Goal: Task Accomplishment & Management: Manage account settings

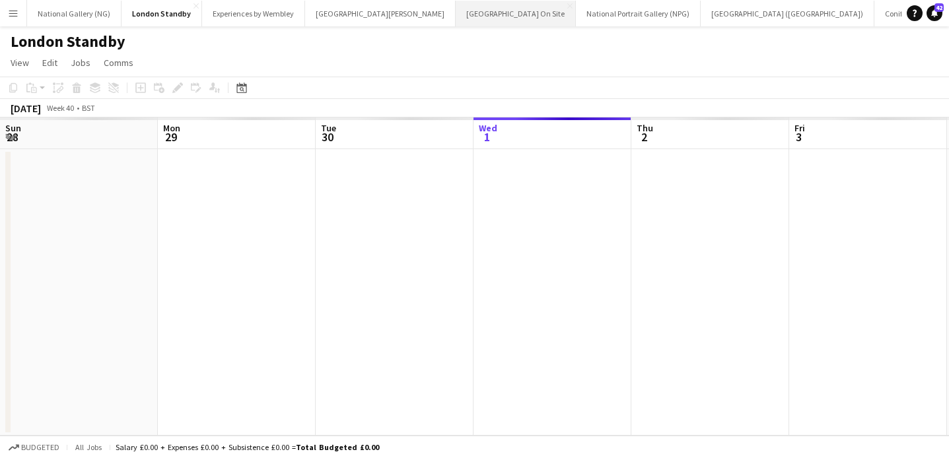
scroll to position [0, 316]
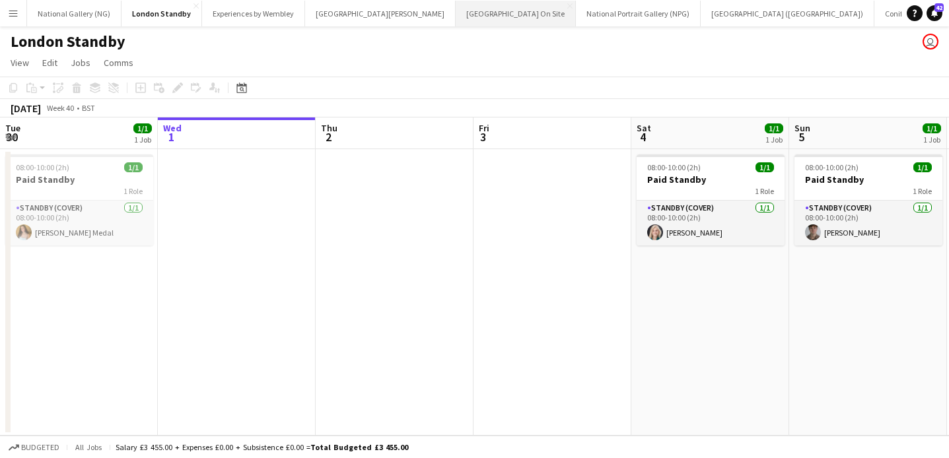
click at [455, 15] on button "[GEOGRAPHIC_DATA] On Site Close" at bounding box center [515, 14] width 120 height 26
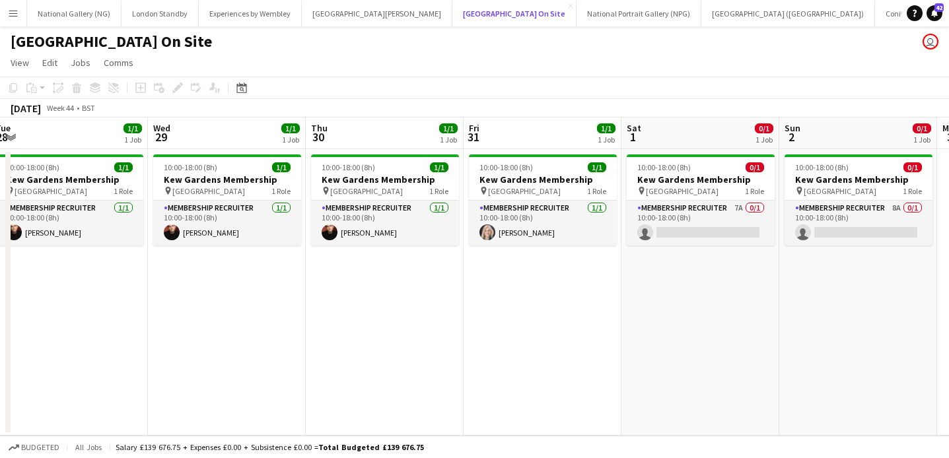
scroll to position [0, 288]
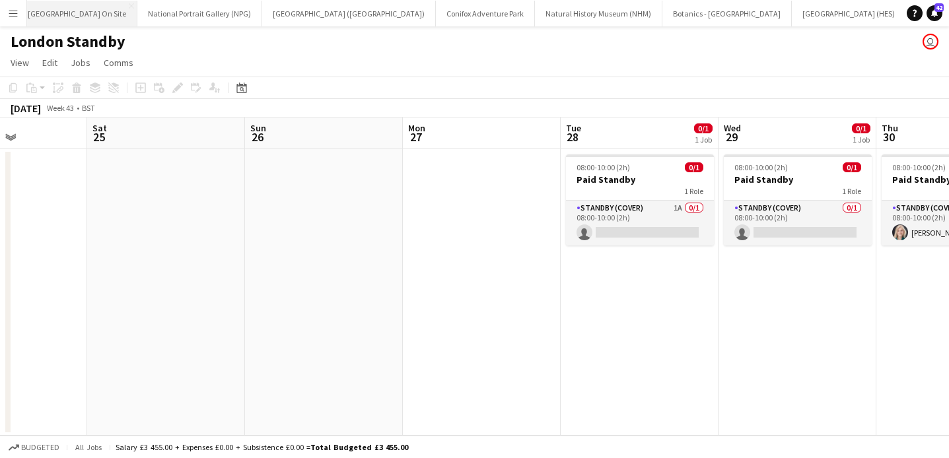
scroll to position [0, 497]
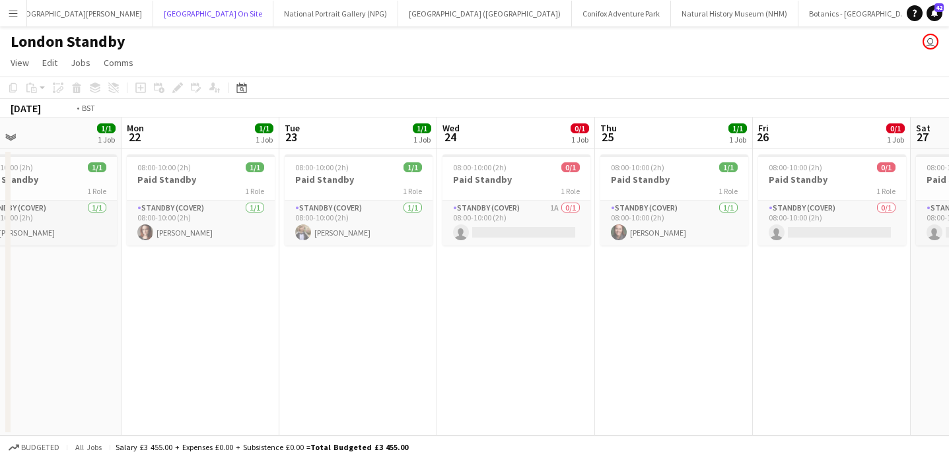
scroll to position [0, 369]
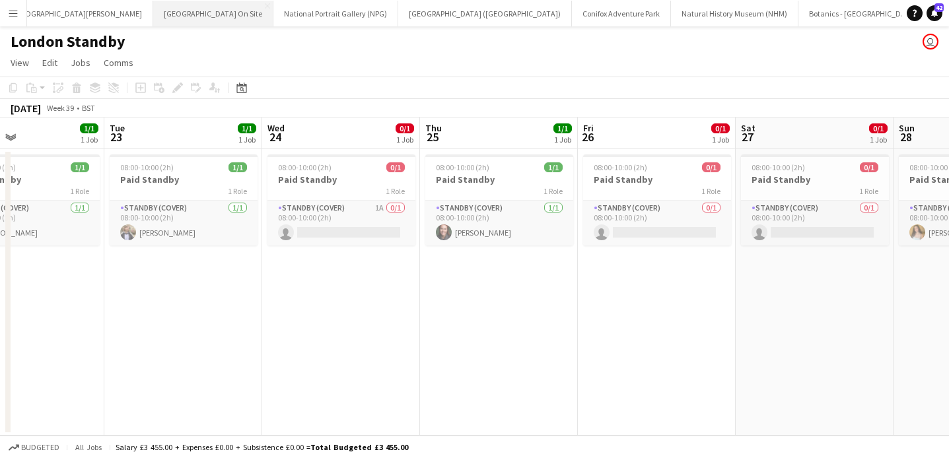
click at [173, 23] on button "[GEOGRAPHIC_DATA] On Site Close" at bounding box center [213, 14] width 120 height 26
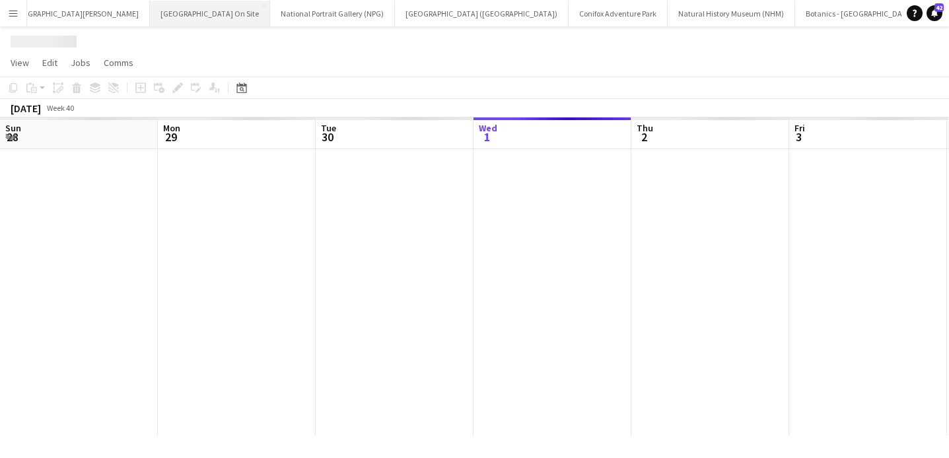
scroll to position [0, 316]
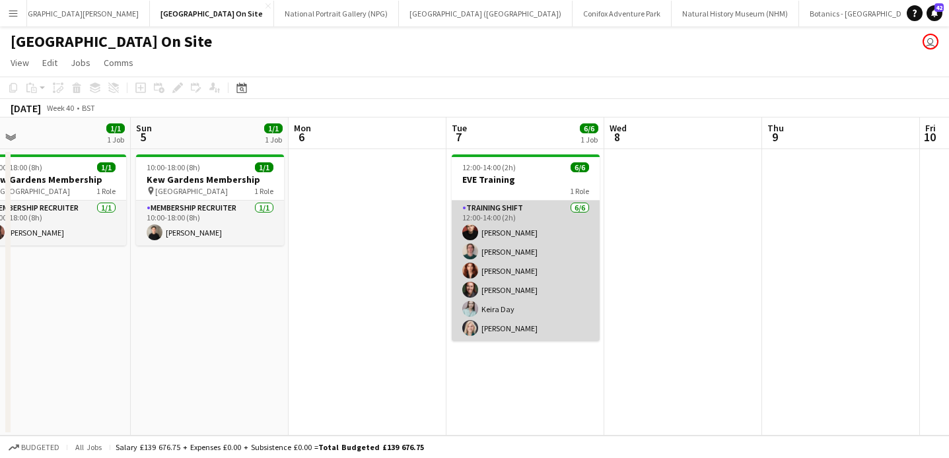
click at [512, 250] on app-card-role "Training shift [DATE] 12:00-14:00 (2h) [PERSON_NAME] [PERSON_NAME] [PERSON_NAME…" at bounding box center [526, 271] width 148 height 141
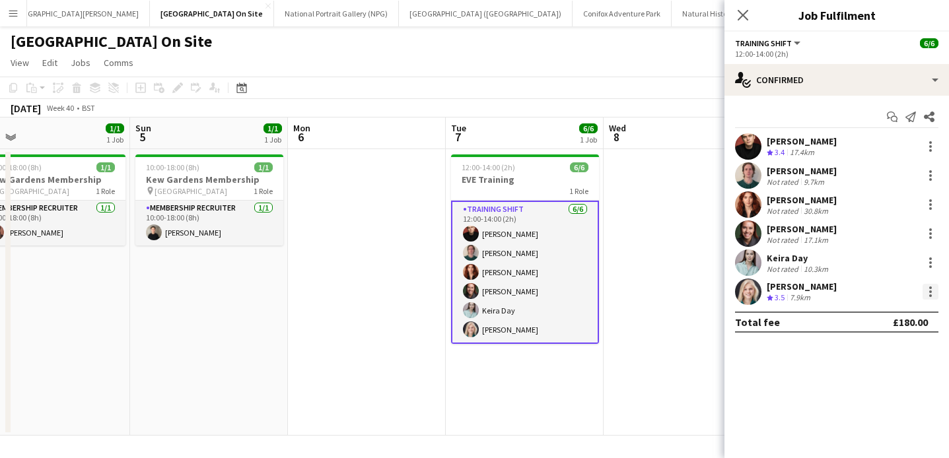
click at [930, 289] on div at bounding box center [930, 292] width 16 height 16
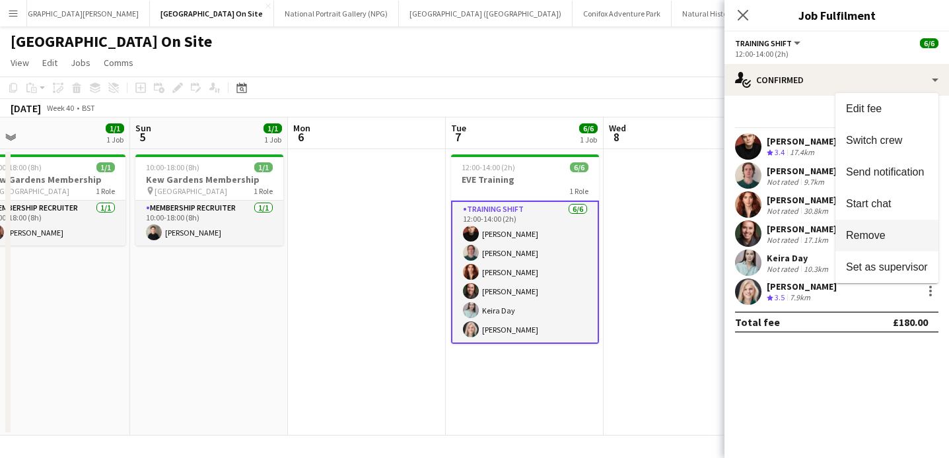
click at [893, 244] on button "Remove" at bounding box center [886, 236] width 103 height 32
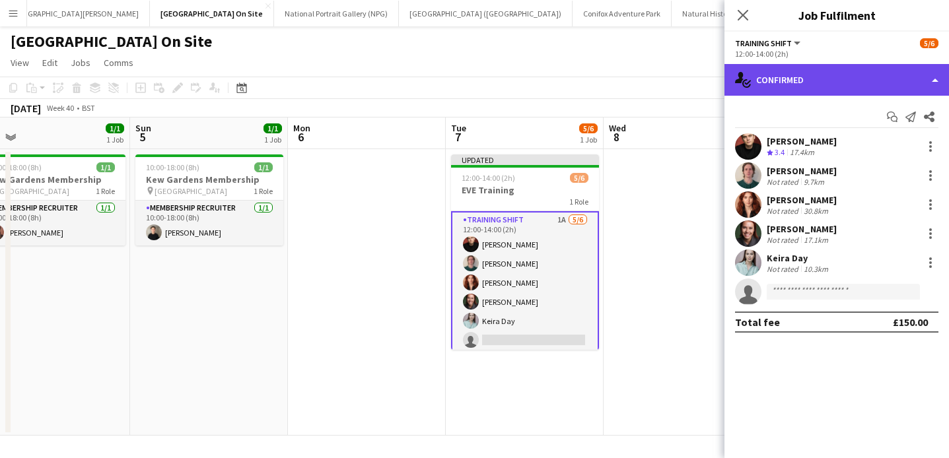
click at [861, 81] on div "single-neutral-actions-check-2 Confirmed" at bounding box center [836, 80] width 224 height 32
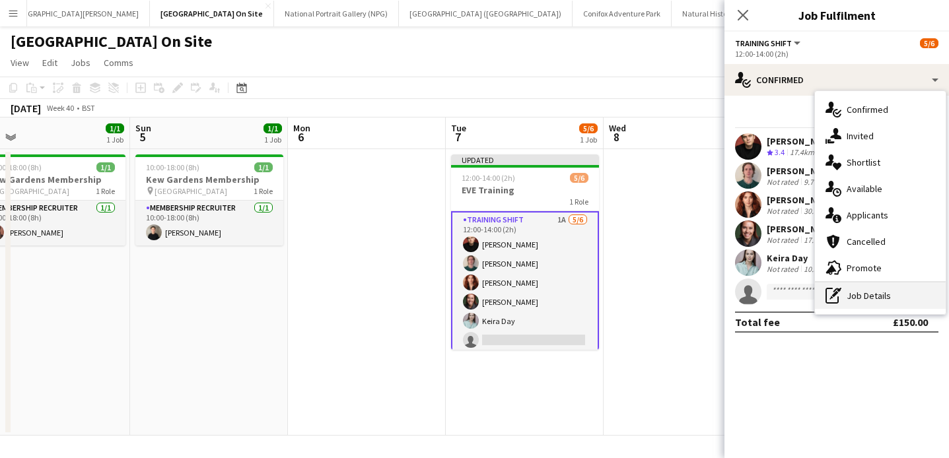
click at [856, 293] on div "pen-write Job Details" at bounding box center [880, 296] width 131 height 26
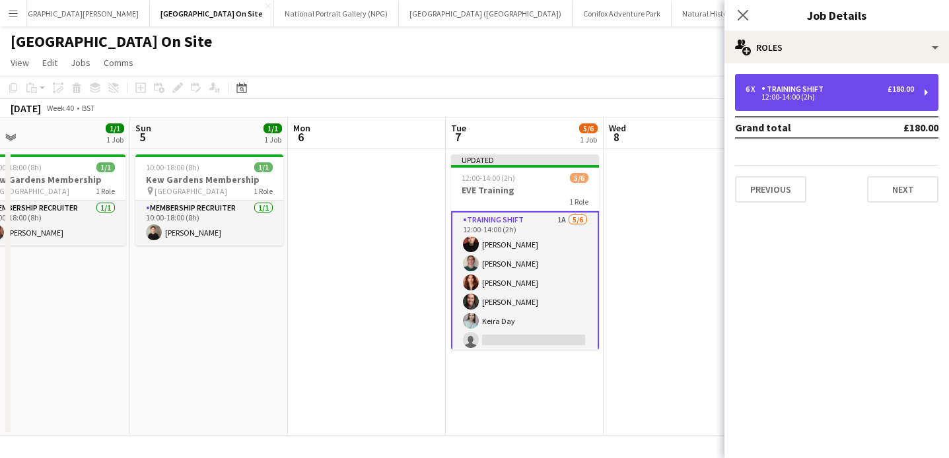
click at [881, 98] on div "12:00-14:00 (2h)" at bounding box center [829, 97] width 168 height 7
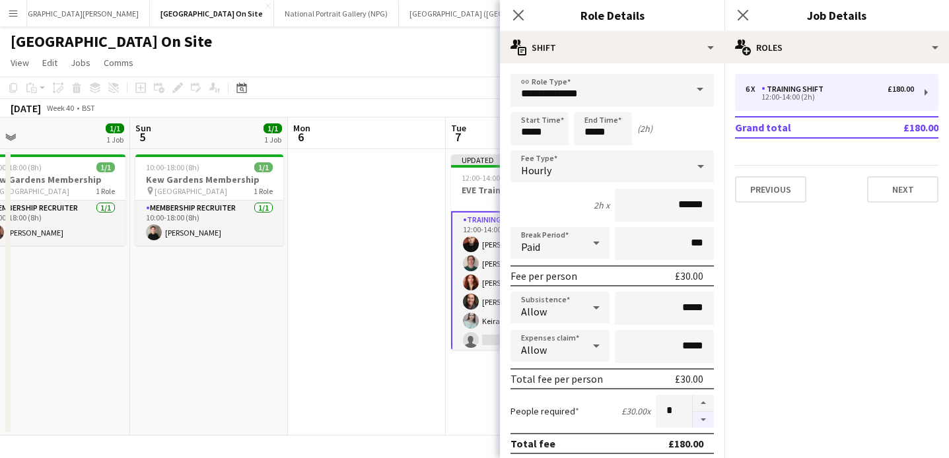
click at [697, 423] on button "button" at bounding box center [702, 420] width 21 height 17
type input "*"
click at [516, 20] on icon "Close pop-in" at bounding box center [518, 15] width 13 height 13
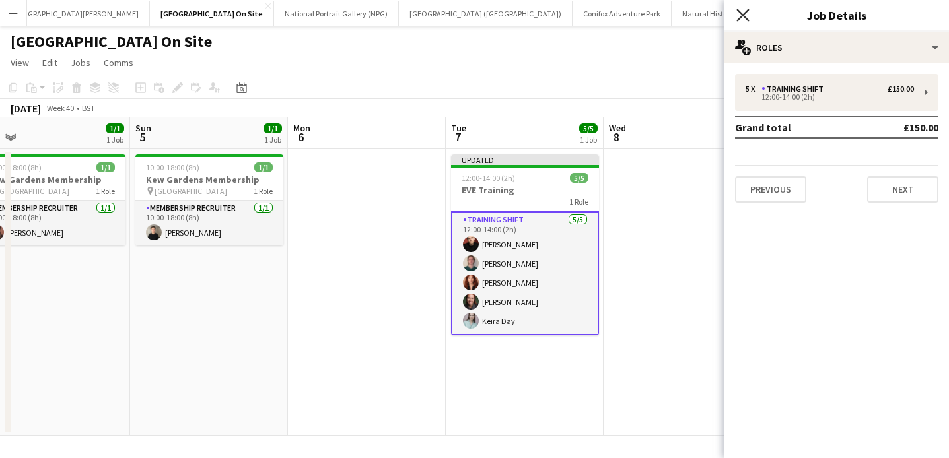
click at [745, 13] on icon "Close pop-in" at bounding box center [742, 15] width 13 height 13
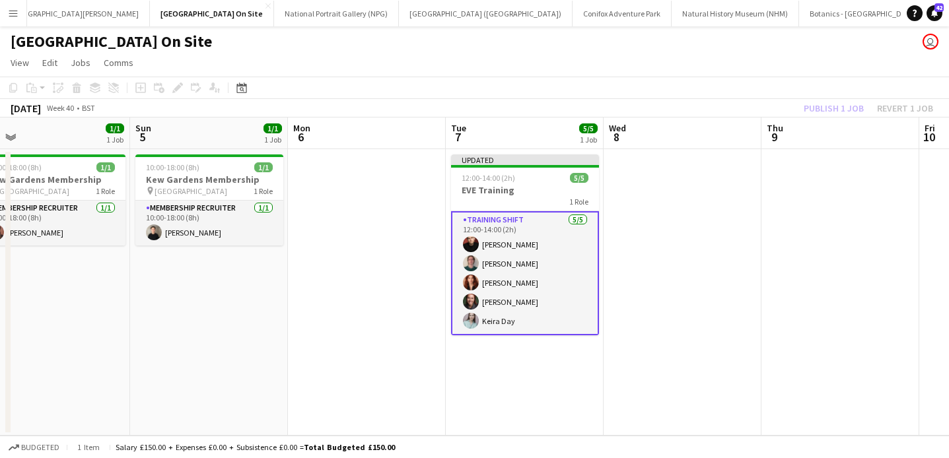
click at [834, 127] on app-board-header-date "Thu 9" at bounding box center [840, 134] width 158 height 32
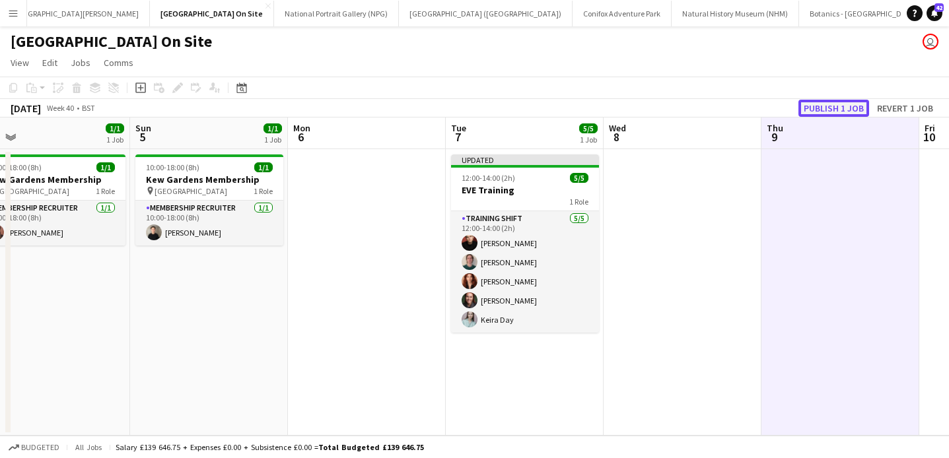
click at [835, 108] on button "Publish 1 job" at bounding box center [833, 108] width 71 height 17
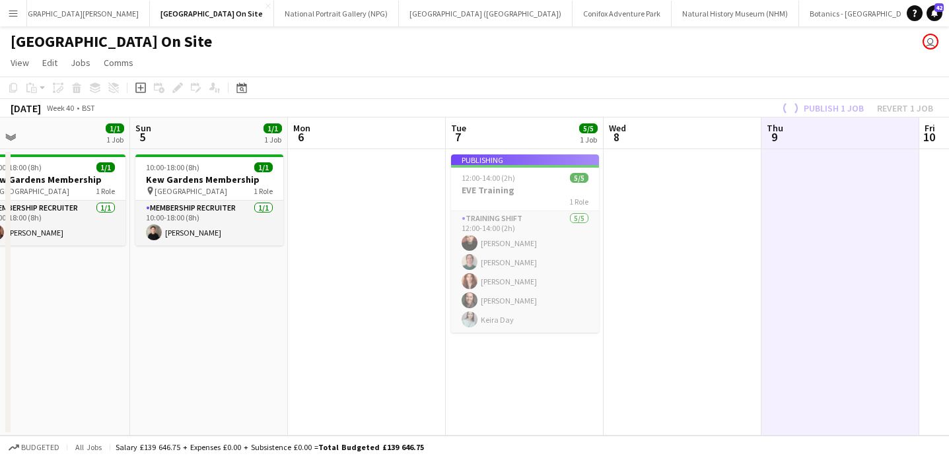
click at [522, 194] on app-job-card "Publishing 12:00-14:00 (2h) 5/5 EVE Training 1 Role Training shift [DATE] 12:00…" at bounding box center [525, 243] width 148 height 178
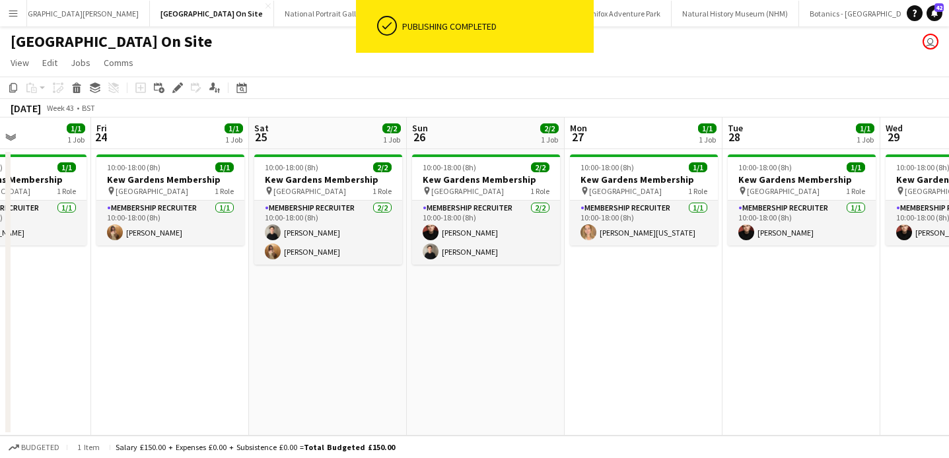
click at [659, 295] on app-date-cell "10:00-18:00 (8h) 1/1 [GEOGRAPHIC_DATA] Membership pin Kew Gardens 1 Role Member…" at bounding box center [643, 292] width 158 height 286
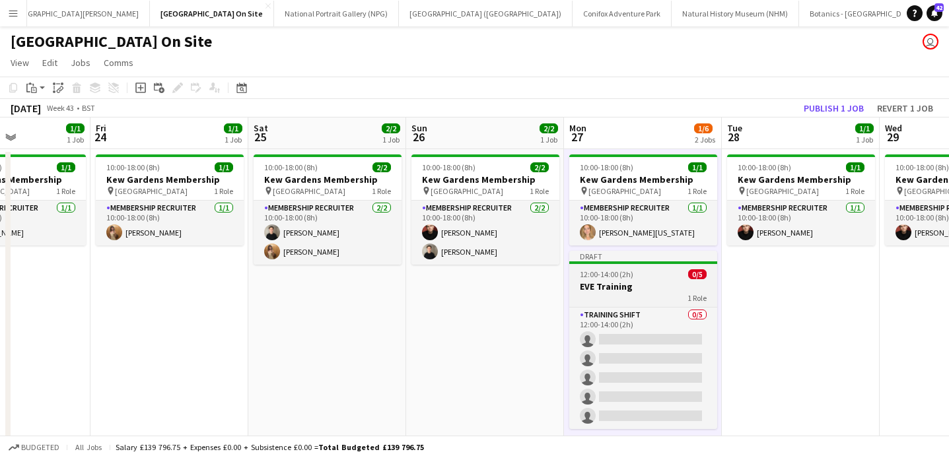
click at [648, 300] on div "1 Role" at bounding box center [643, 297] width 148 height 11
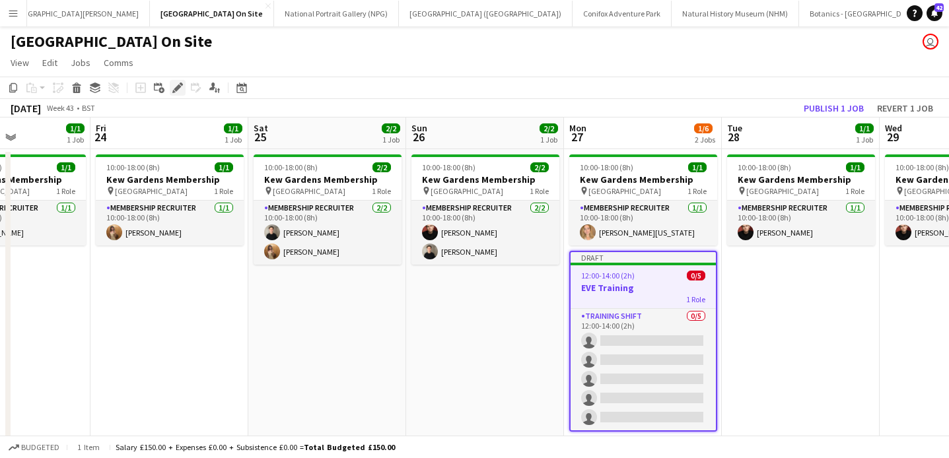
click at [184, 87] on div "Edit" at bounding box center [178, 88] width 16 height 16
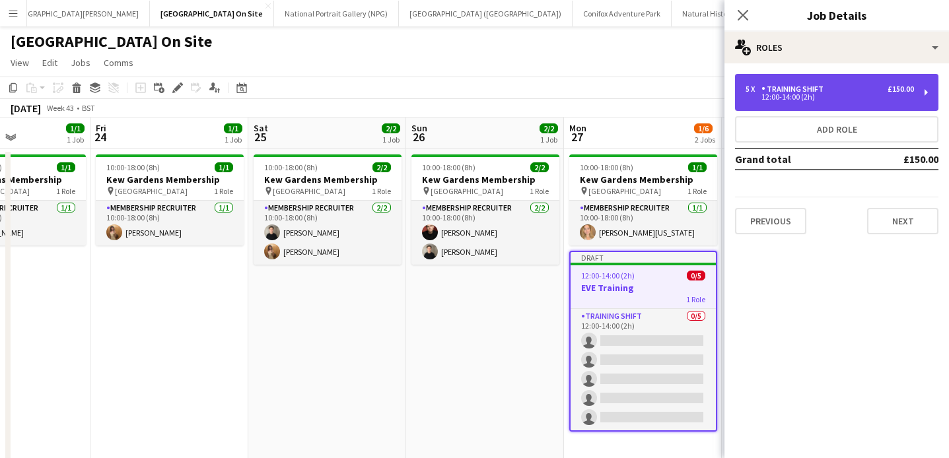
click at [777, 108] on div "5 x Training shift £150.00 12:00-14:00 (2h)" at bounding box center [836, 92] width 203 height 37
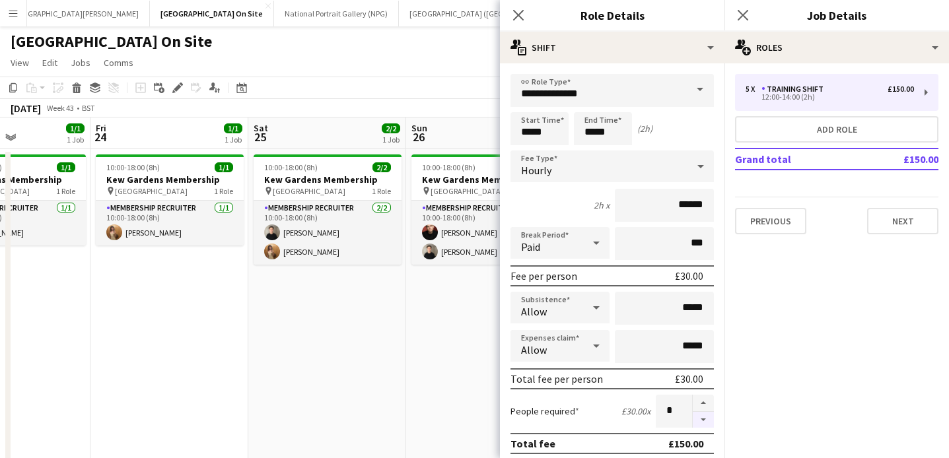
click at [704, 415] on button "button" at bounding box center [702, 420] width 21 height 17
click at [702, 419] on button "button" at bounding box center [702, 420] width 21 height 17
type input "*"
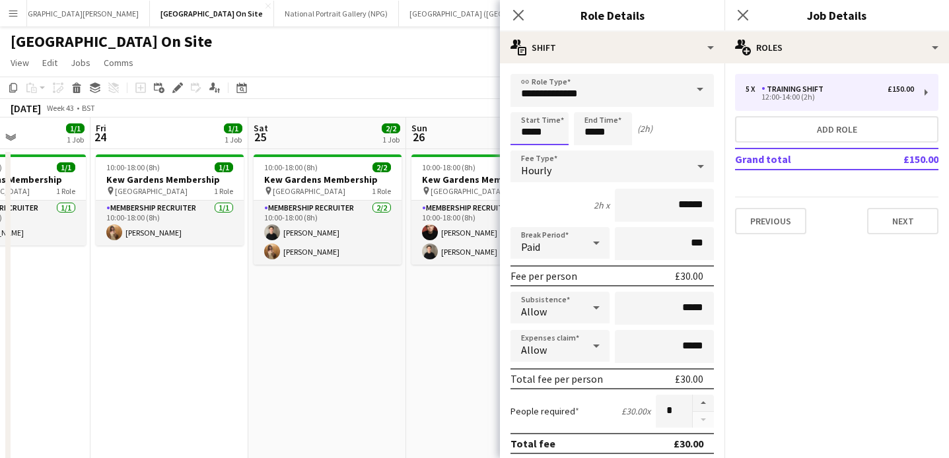
click at [530, 133] on input "*****" at bounding box center [539, 128] width 58 height 33
type input "*****"
click at [595, 128] on input "*****" at bounding box center [603, 128] width 58 height 33
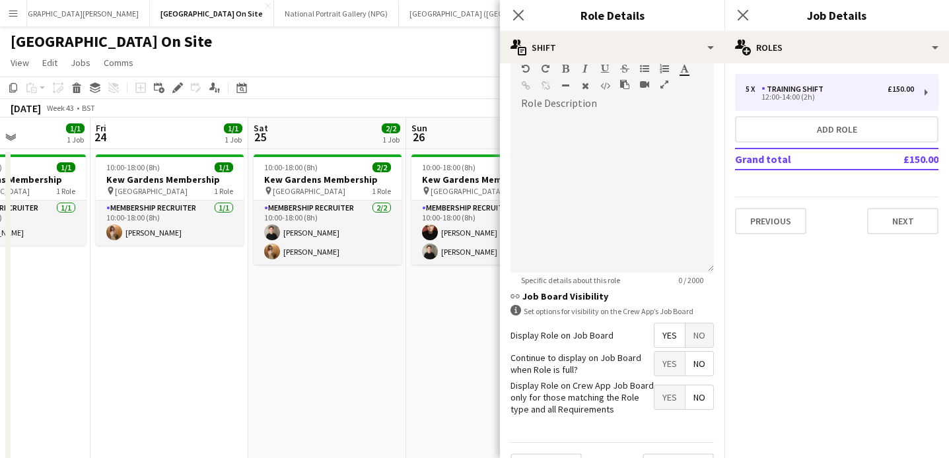
scroll to position [436, 0]
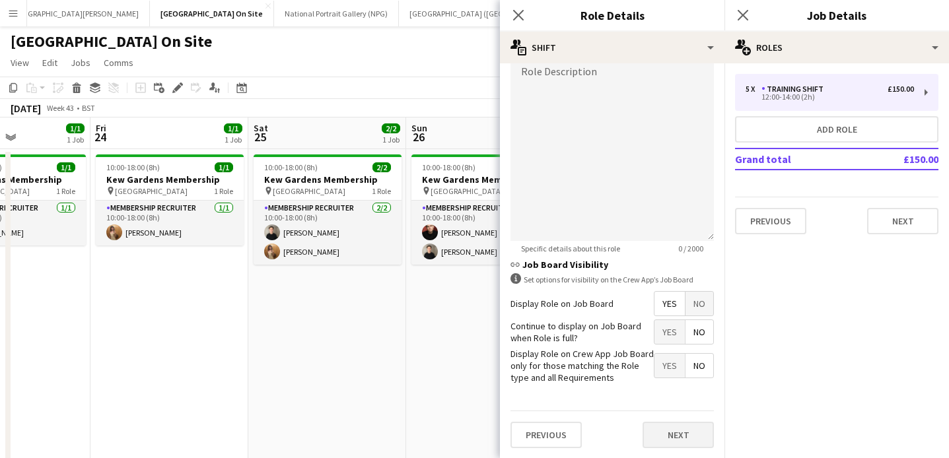
type input "*****"
click at [661, 431] on button "Next" at bounding box center [677, 435] width 71 height 26
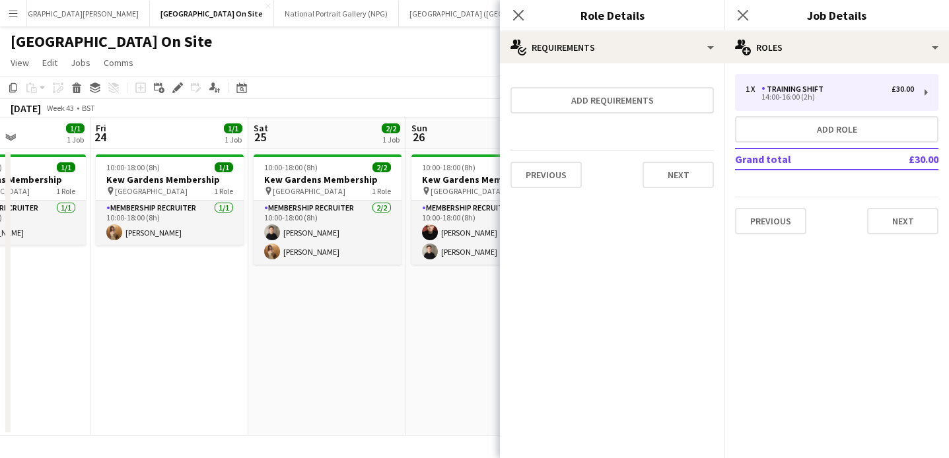
scroll to position [0, 0]
click at [518, 12] on icon "Close pop-in" at bounding box center [518, 15] width 13 height 13
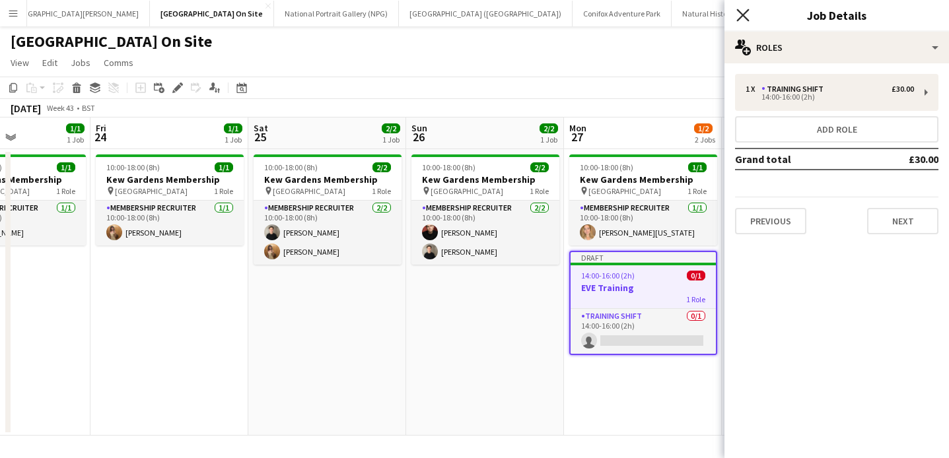
click at [747, 11] on icon at bounding box center [742, 15] width 13 height 13
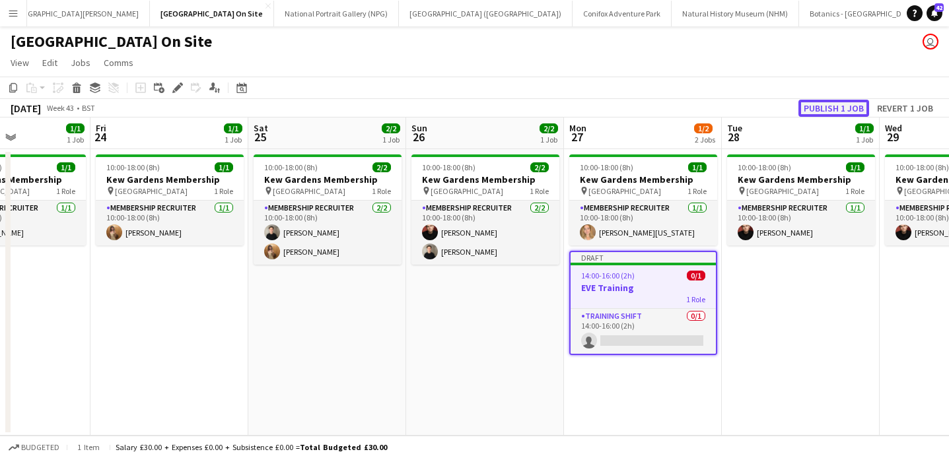
click at [836, 104] on button "Publish 1 job" at bounding box center [833, 108] width 71 height 17
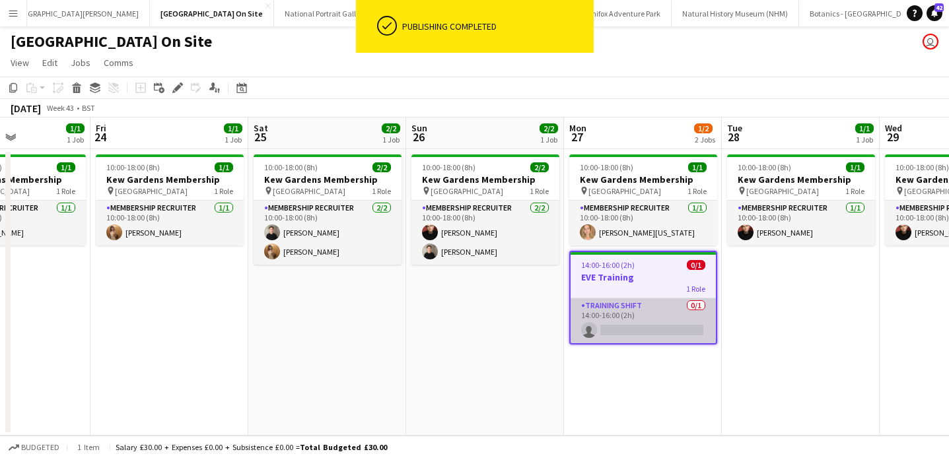
click at [628, 322] on app-card-role "Training shift 0/1 14:00-16:00 (2h) single-neutral-actions" at bounding box center [642, 320] width 145 height 45
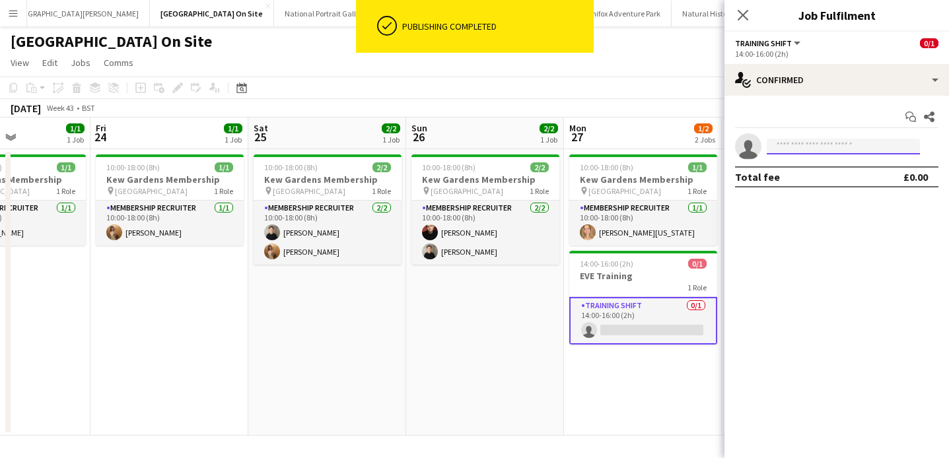
click at [788, 143] on input at bounding box center [842, 147] width 153 height 16
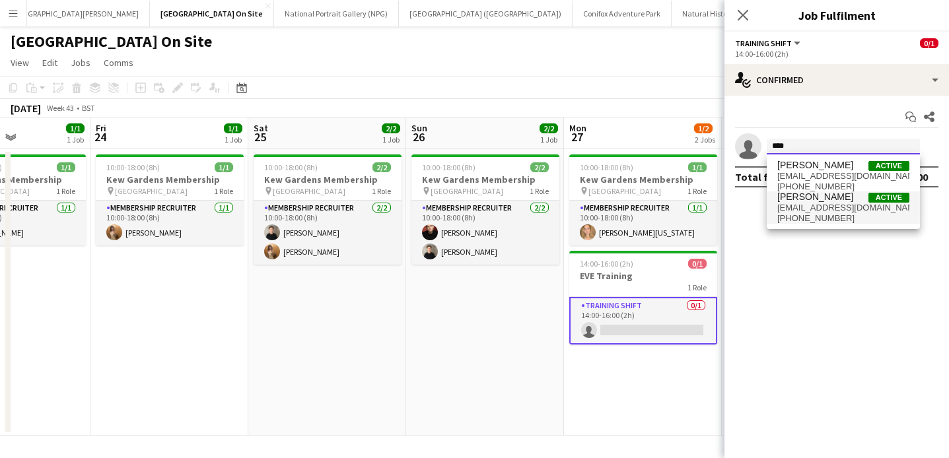
type input "****"
click at [797, 209] on span "[EMAIL_ADDRESS][DOMAIN_NAME]" at bounding box center [843, 208] width 132 height 11
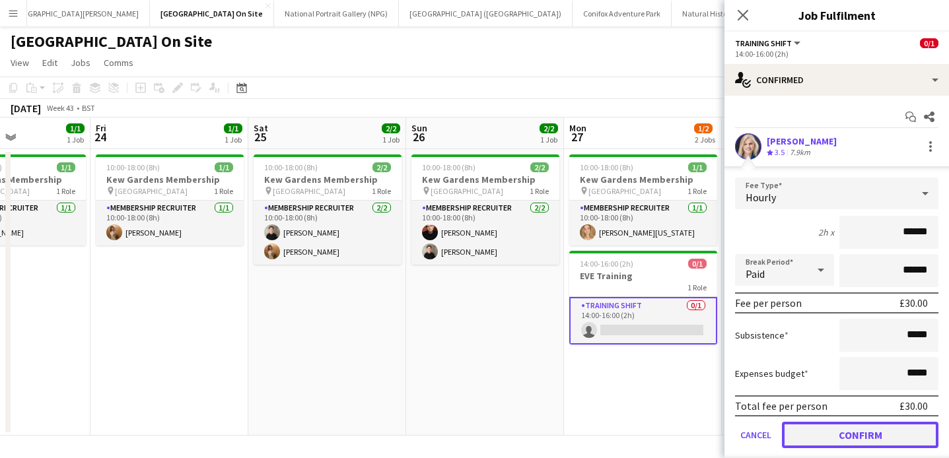
click at [819, 438] on button "Confirm" at bounding box center [860, 435] width 156 height 26
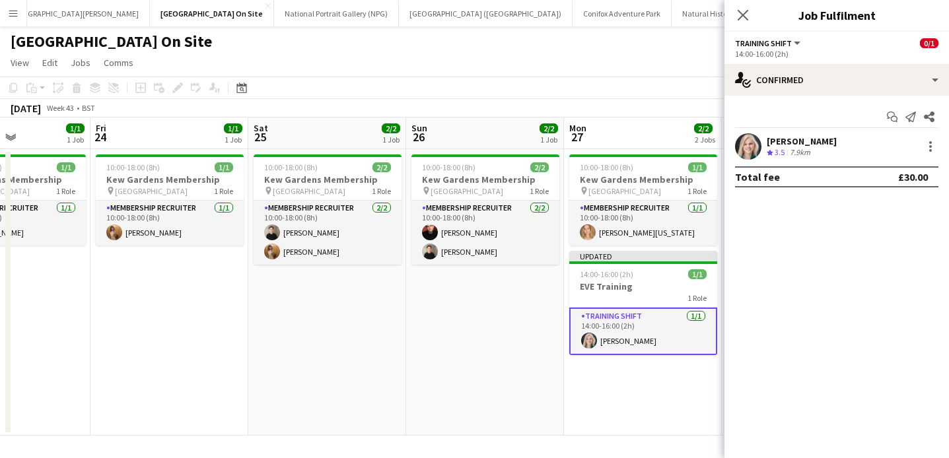
click at [652, 382] on app-date-cell "10:00-18:00 (8h) 1/1 [GEOGRAPHIC_DATA] Membership pin Kew Gardens 1 Role Member…" at bounding box center [643, 292] width 158 height 286
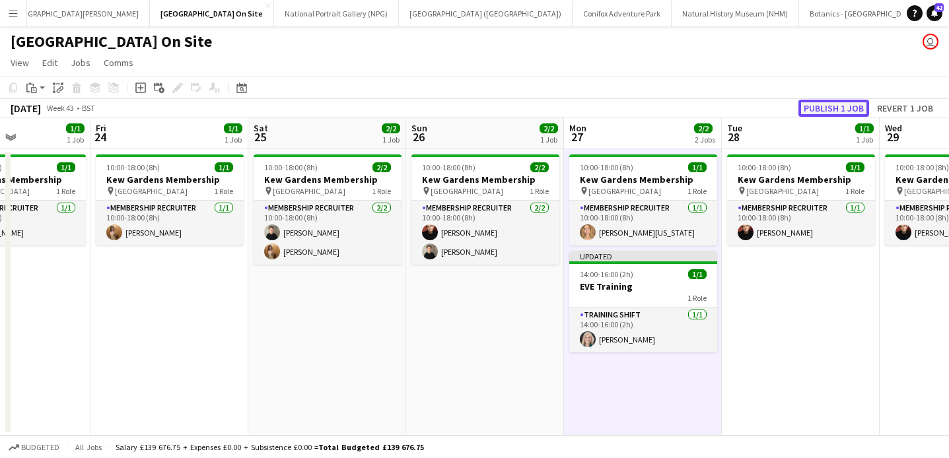
click at [833, 115] on button "Publish 1 job" at bounding box center [833, 108] width 71 height 17
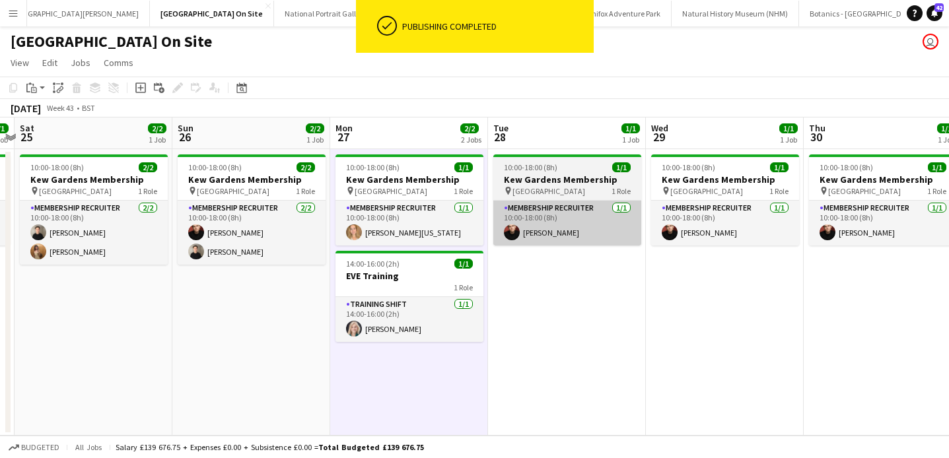
scroll to position [0, 460]
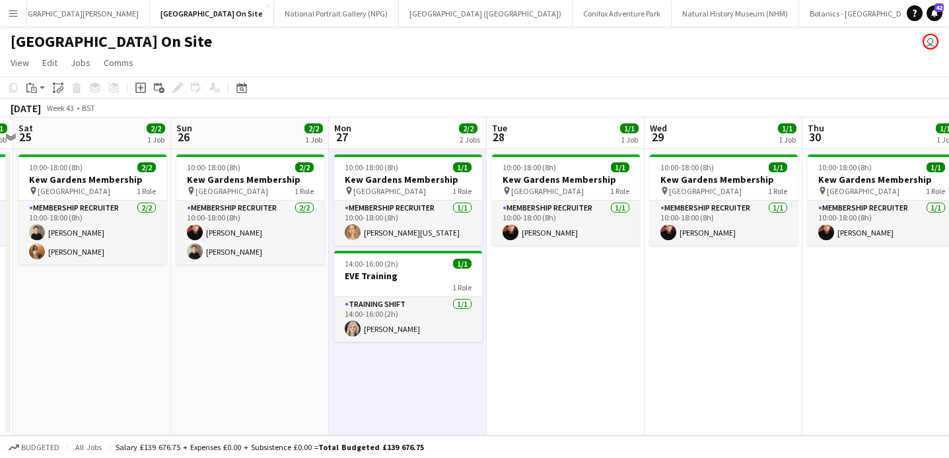
click at [526, 74] on app-page-menu "View Day view expanded Day view collapsed Month view Date picker Jump to [DATE]…" at bounding box center [474, 63] width 949 height 25
